Goal: Information Seeking & Learning: Learn about a topic

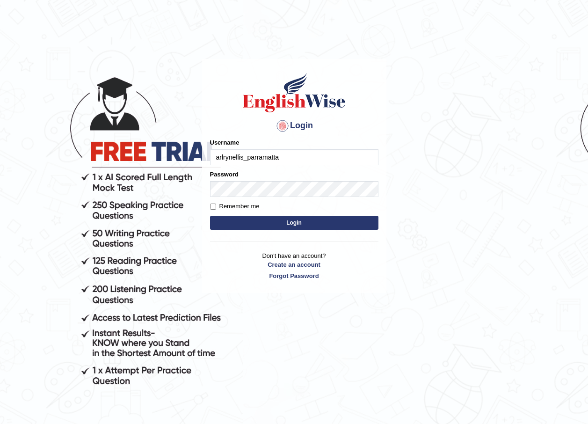
type input "arlrynellis_parramatta"
type input "n"
click at [210, 216] on button "Login" at bounding box center [294, 223] width 168 height 14
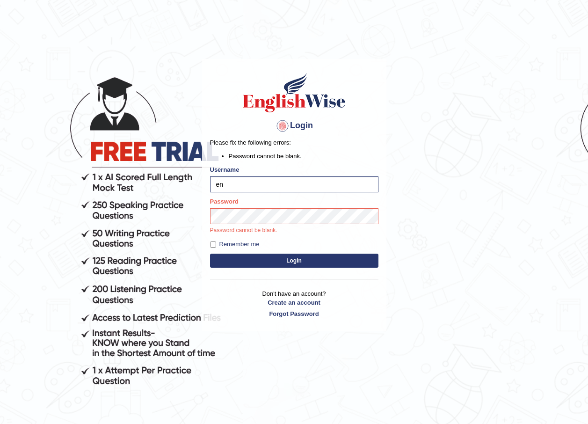
type input "e"
type input "arlynellis_ellis"
click at [300, 260] on button "Login" at bounding box center [294, 261] width 168 height 14
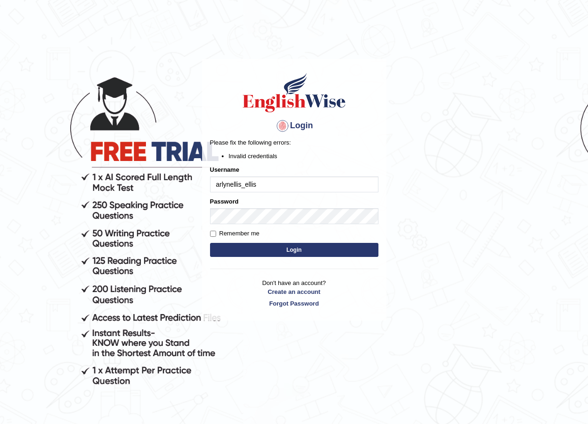
click at [312, 248] on button "Login" at bounding box center [294, 250] width 168 height 14
click at [297, 251] on button "Login" at bounding box center [294, 250] width 168 height 14
click at [267, 186] on input "arlynellis_ellis" at bounding box center [294, 184] width 168 height 16
type input "a"
type input "arlynellis_ellis"
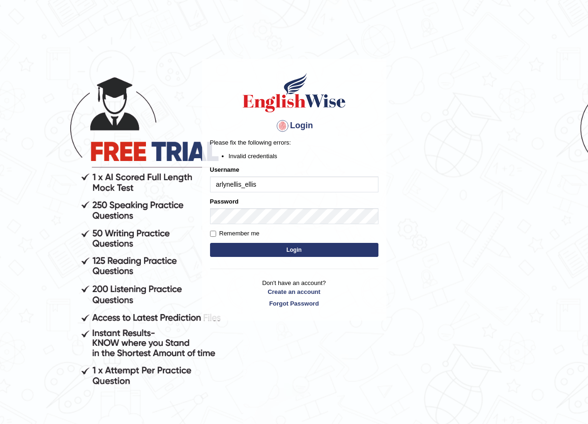
click at [292, 248] on button "Login" at bounding box center [294, 250] width 168 height 14
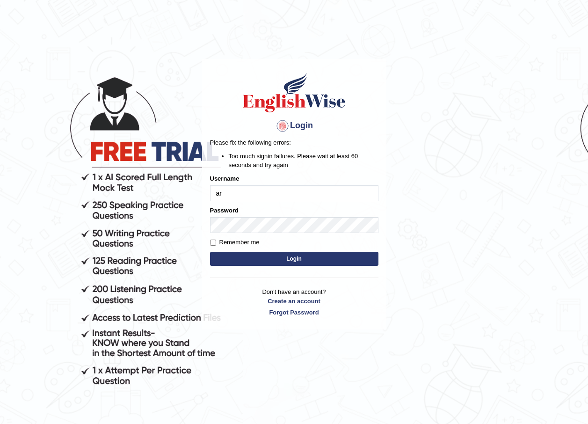
type input "a"
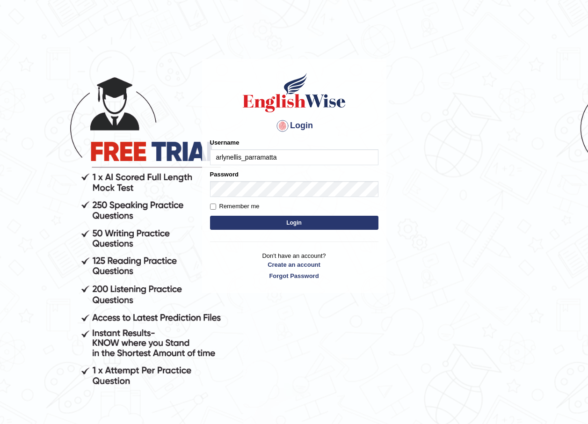
type input "arlynellis_parramatta"
click at [300, 219] on button "Login" at bounding box center [294, 223] width 168 height 14
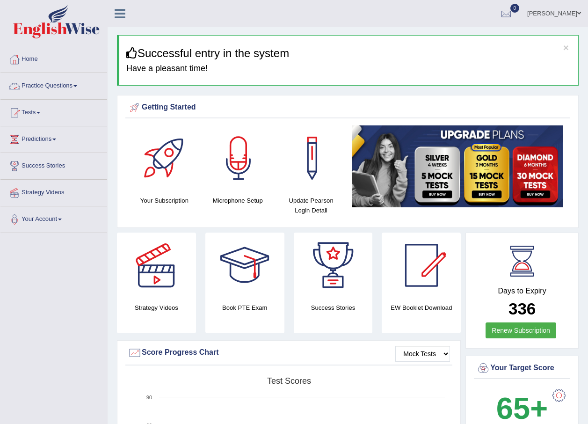
click at [78, 85] on link "Practice Questions" at bounding box center [53, 84] width 107 height 23
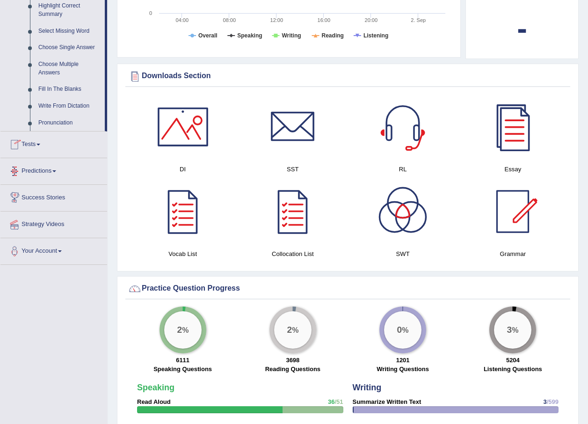
scroll to position [515, 0]
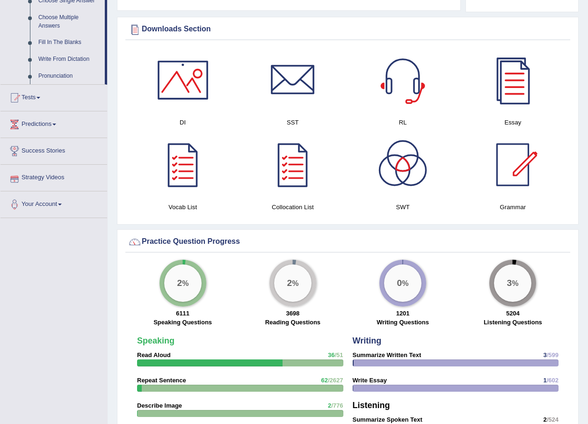
click at [58, 178] on link "Strategy Videos" at bounding box center [53, 176] width 107 height 23
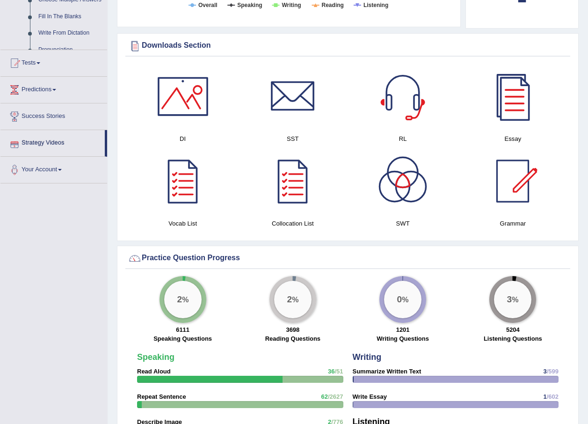
scroll to position [249, 0]
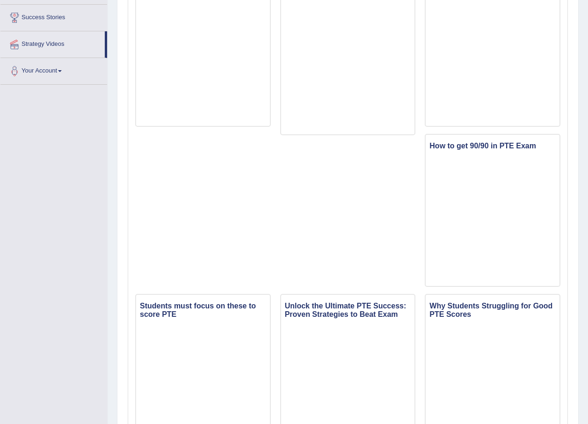
scroll to position [187, 0]
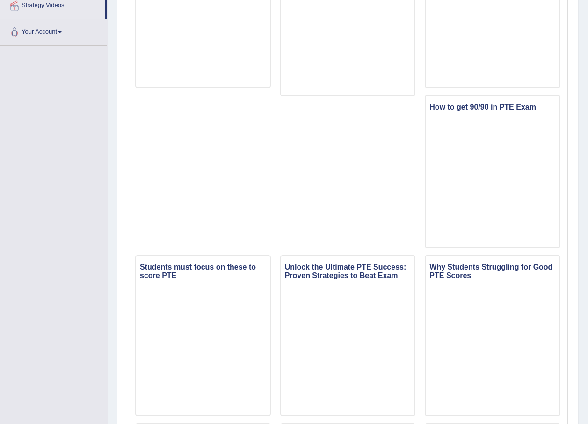
click at [385, 418] on div "Why Students fail in IELTS Why Students Panic in PTE & IELTS Exams From Lonelin…" at bounding box center [348, 423] width 435 height 976
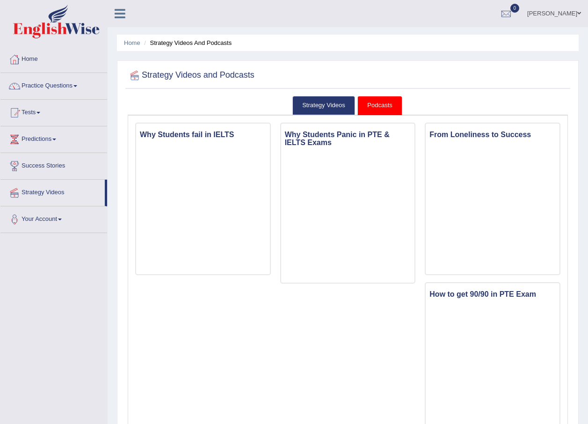
click at [76, 87] on span at bounding box center [75, 86] width 4 height 2
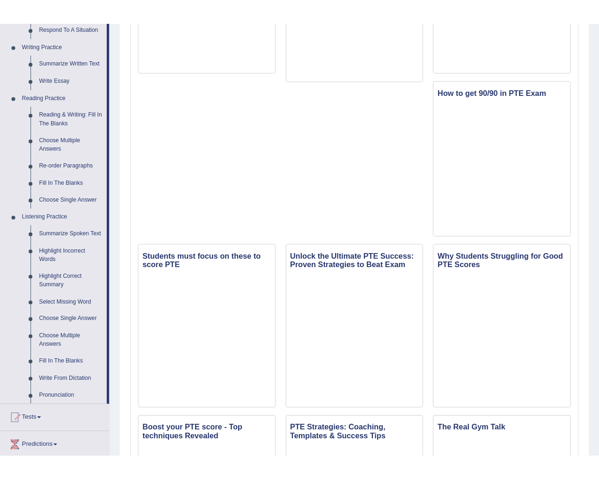
scroll to position [234, 0]
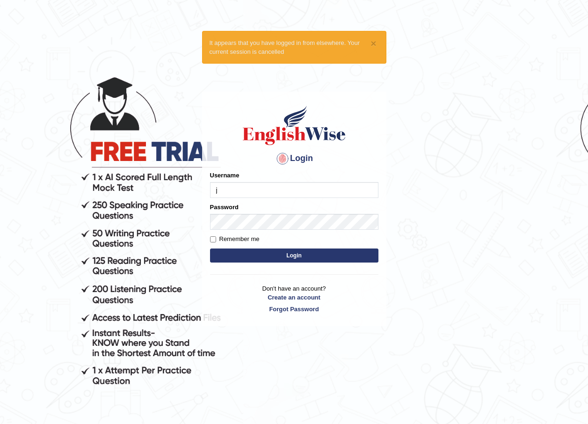
type input "j"
